Goal: Find specific page/section: Find specific page/section

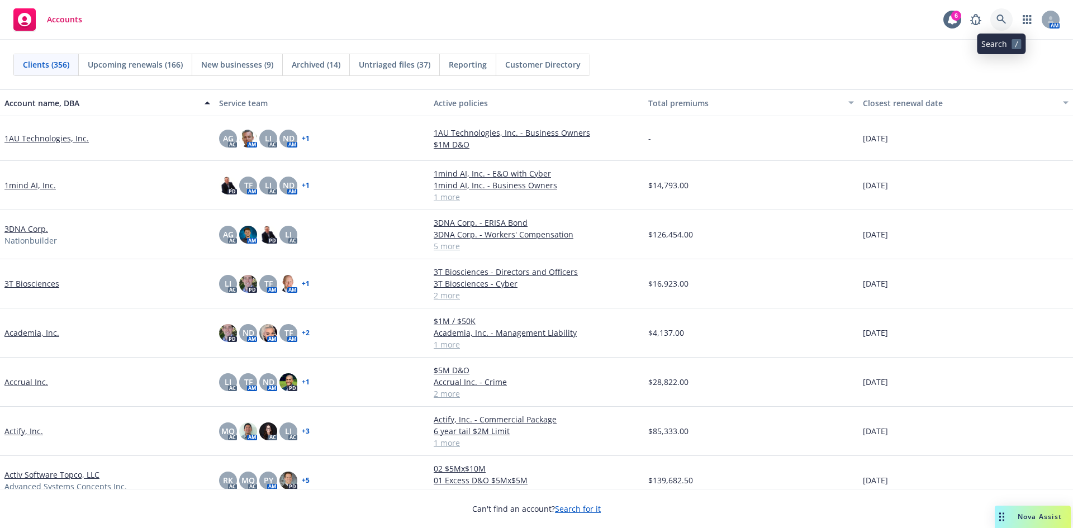
click at [995, 17] on link at bounding box center [1002, 19] width 22 height 22
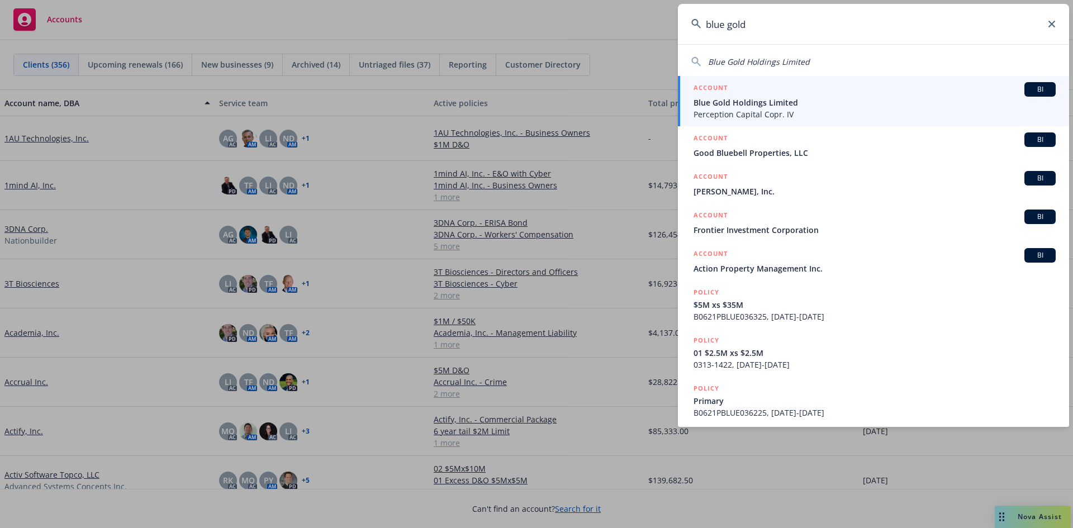
type input "blue gold"
click at [795, 92] on div "ACCOUNT BI" at bounding box center [875, 89] width 362 height 15
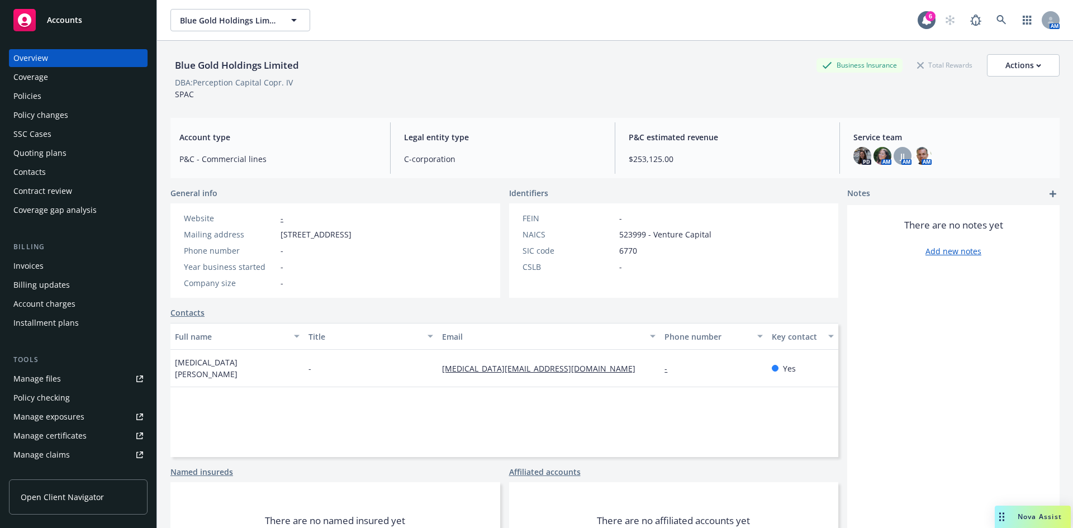
click at [39, 93] on div "Policies" at bounding box center [27, 96] width 28 height 18
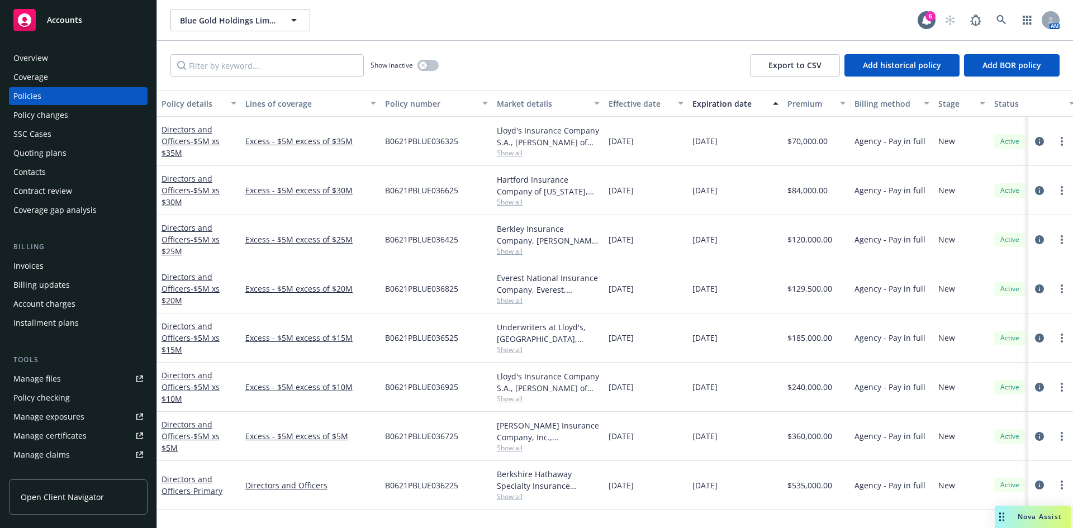
click at [417, 15] on div "Blue Gold Holdings Limited Blue Gold Holdings Limited" at bounding box center [545, 20] width 748 height 22
